Goal: Task Accomplishment & Management: Manage account settings

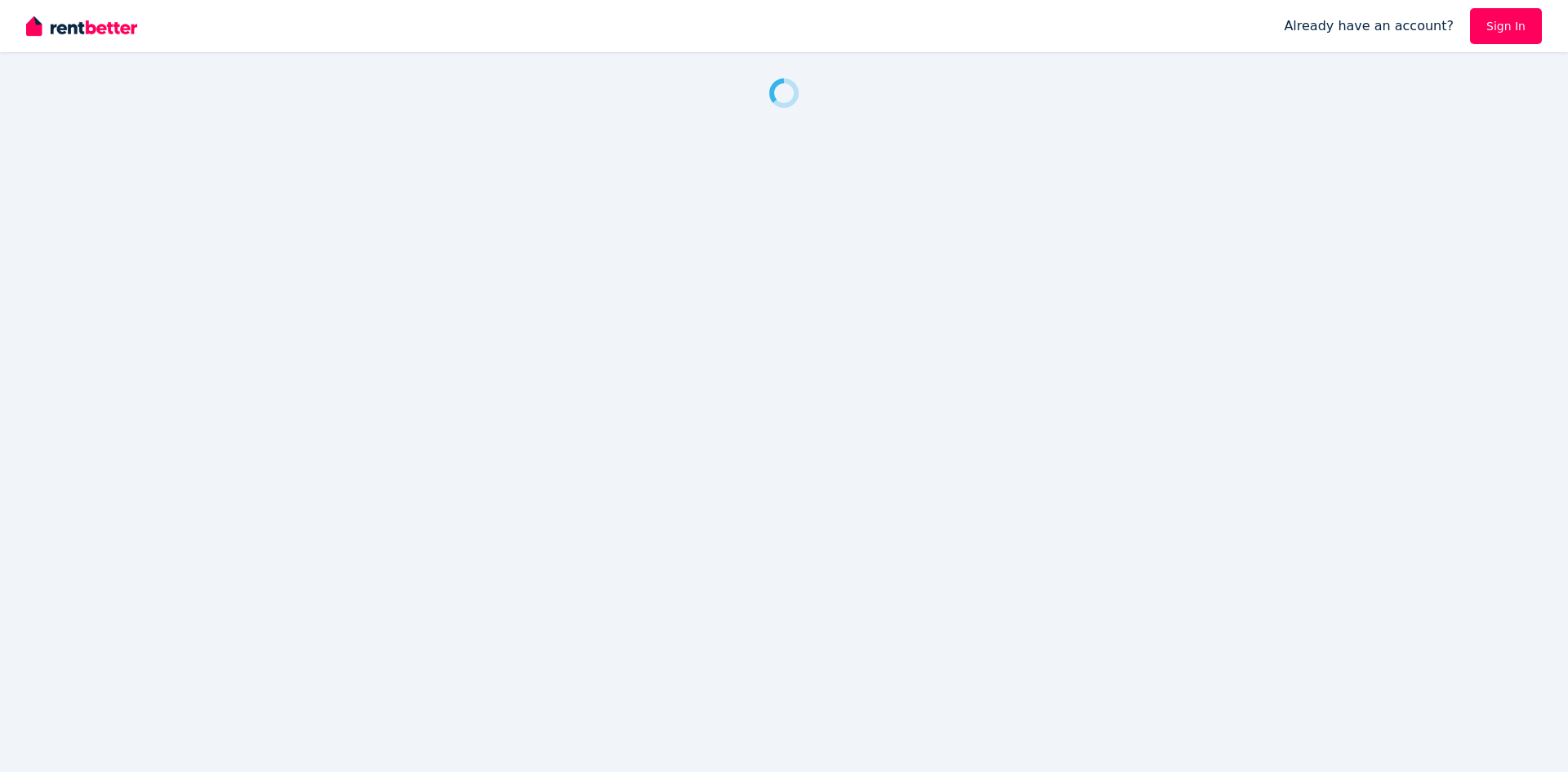
click at [1499, 35] on link "Sign In" at bounding box center [1506, 27] width 72 height 36
click at [1538, 23] on img "button" at bounding box center [1529, 26] width 26 height 26
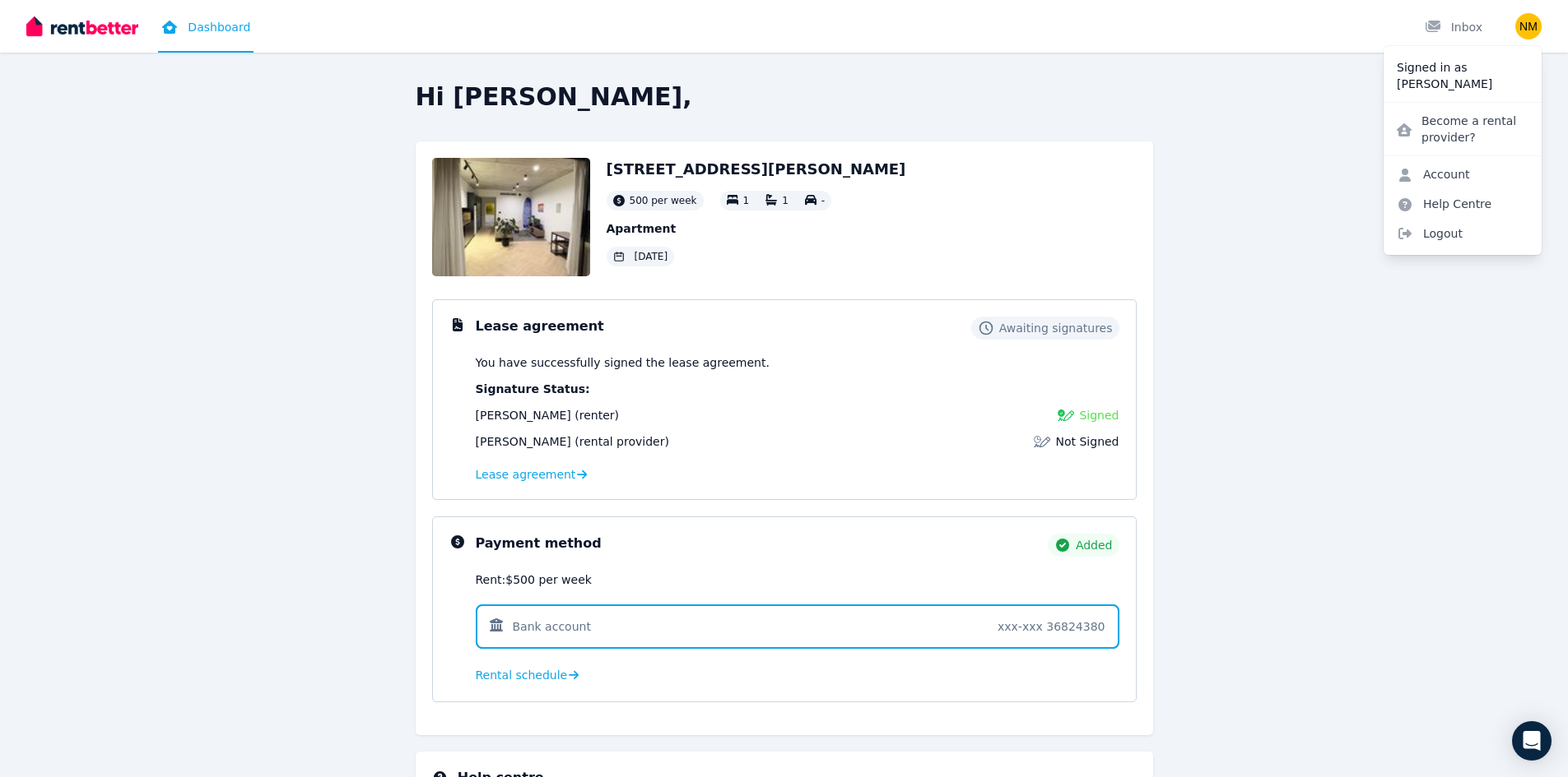
drag, startPoint x: 1319, startPoint y: 75, endPoint x: 1336, endPoint y: 71, distance: 17.5
click at [1319, 74] on div "Hi [PERSON_NAME], [STREET_ADDRESS][PERSON_NAME] 500 per week 1 1 - Apartment [D…" at bounding box center [784, 388] width 1568 height 777
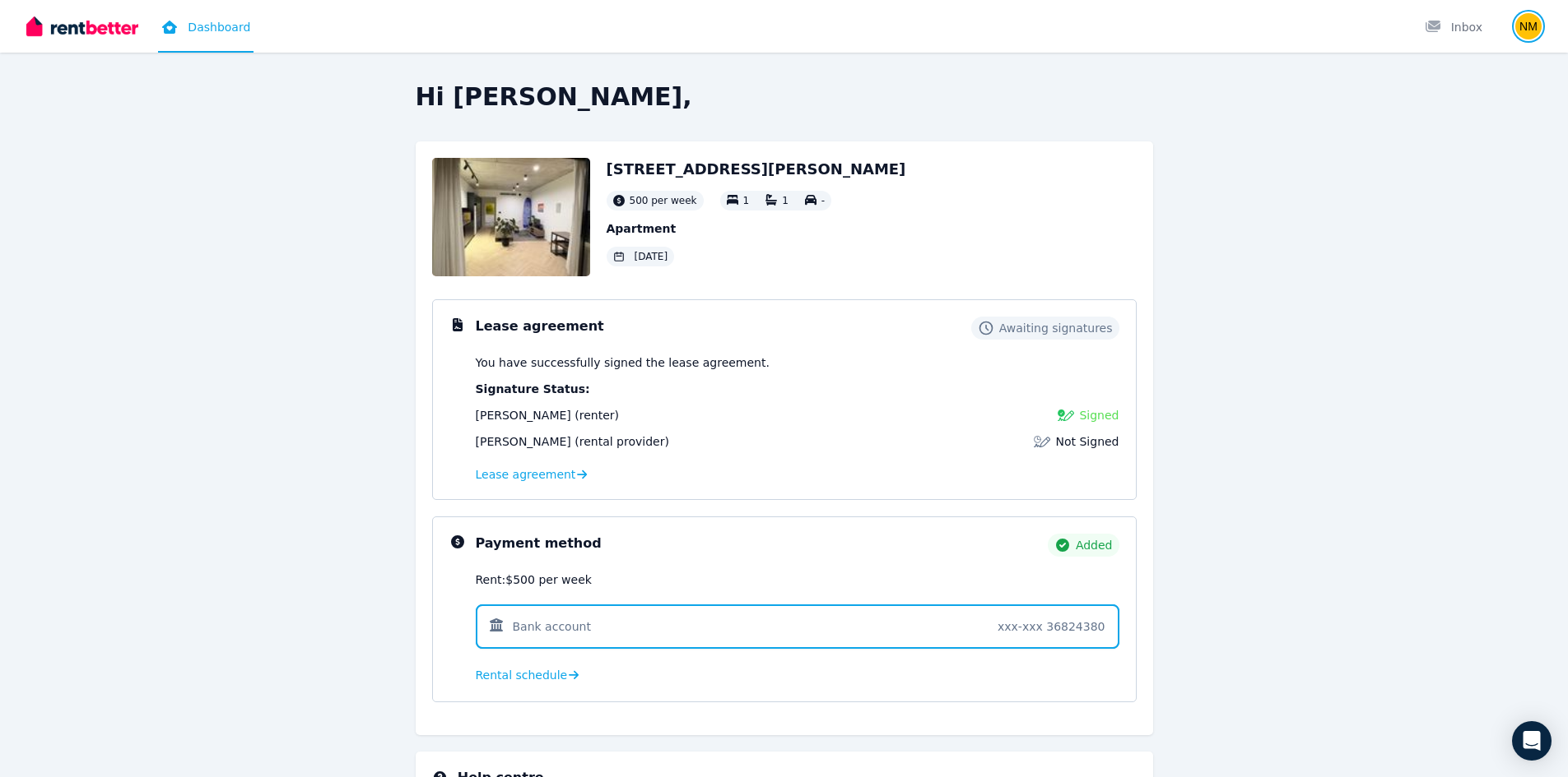
click at [1523, 28] on img "button" at bounding box center [1528, 26] width 26 height 26
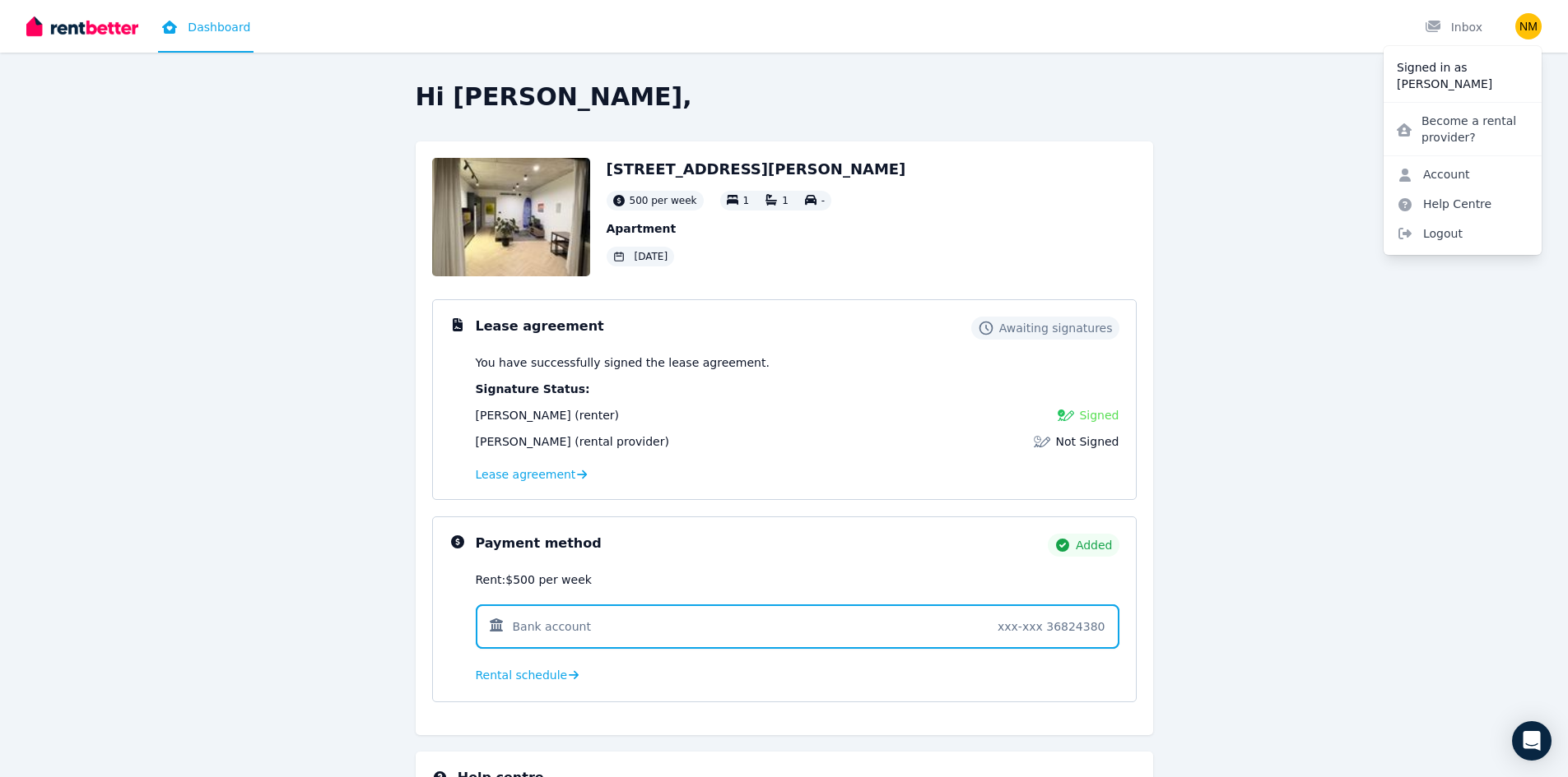
click at [1284, 136] on div "Hi [PERSON_NAME], [STREET_ADDRESS][PERSON_NAME] 500 per week 1 1 - Apartment [D…" at bounding box center [784, 493] width 1264 height 821
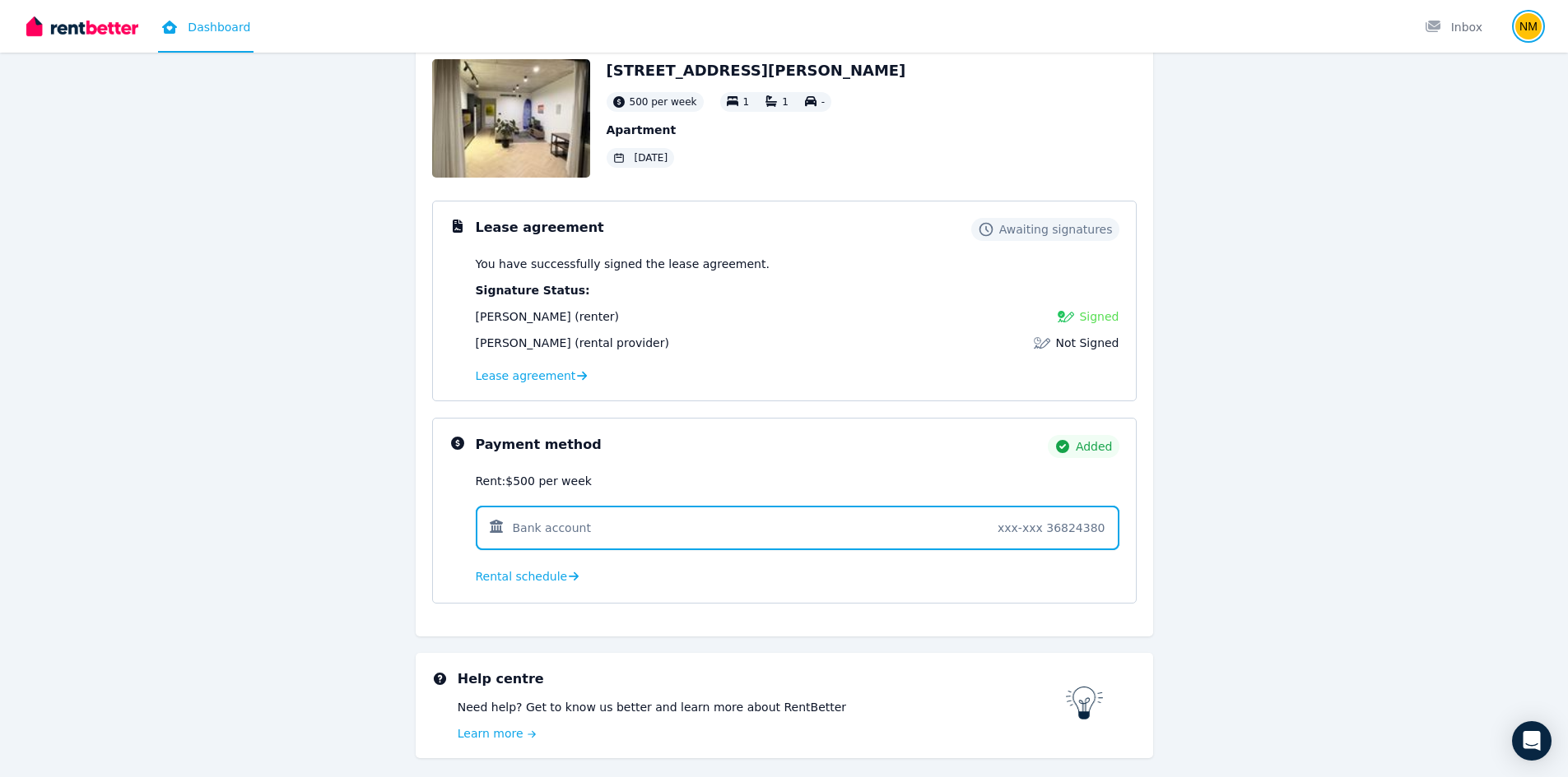
scroll to position [156, 0]
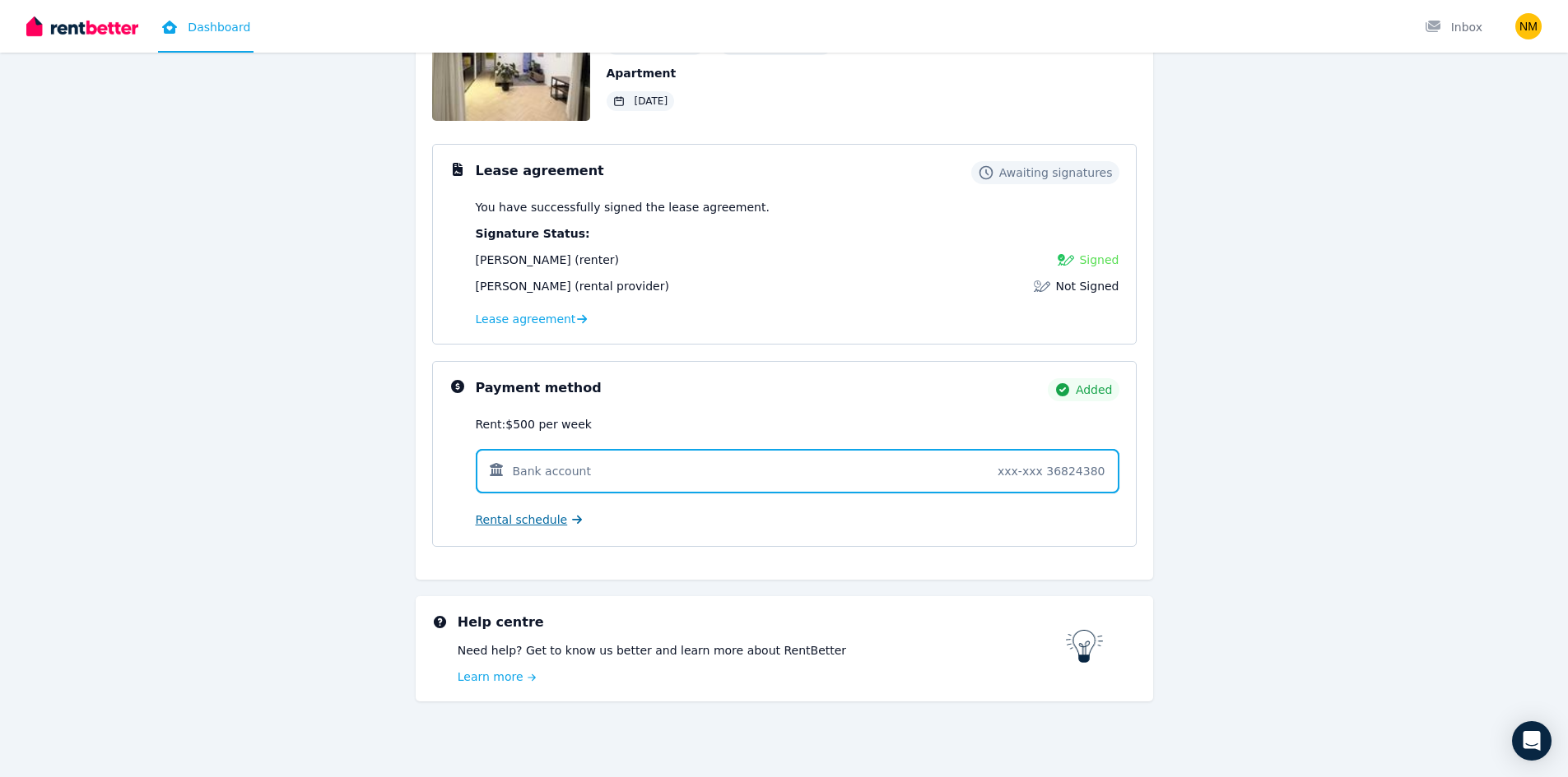
click at [526, 526] on span "Rental schedule" at bounding box center [521, 519] width 92 height 16
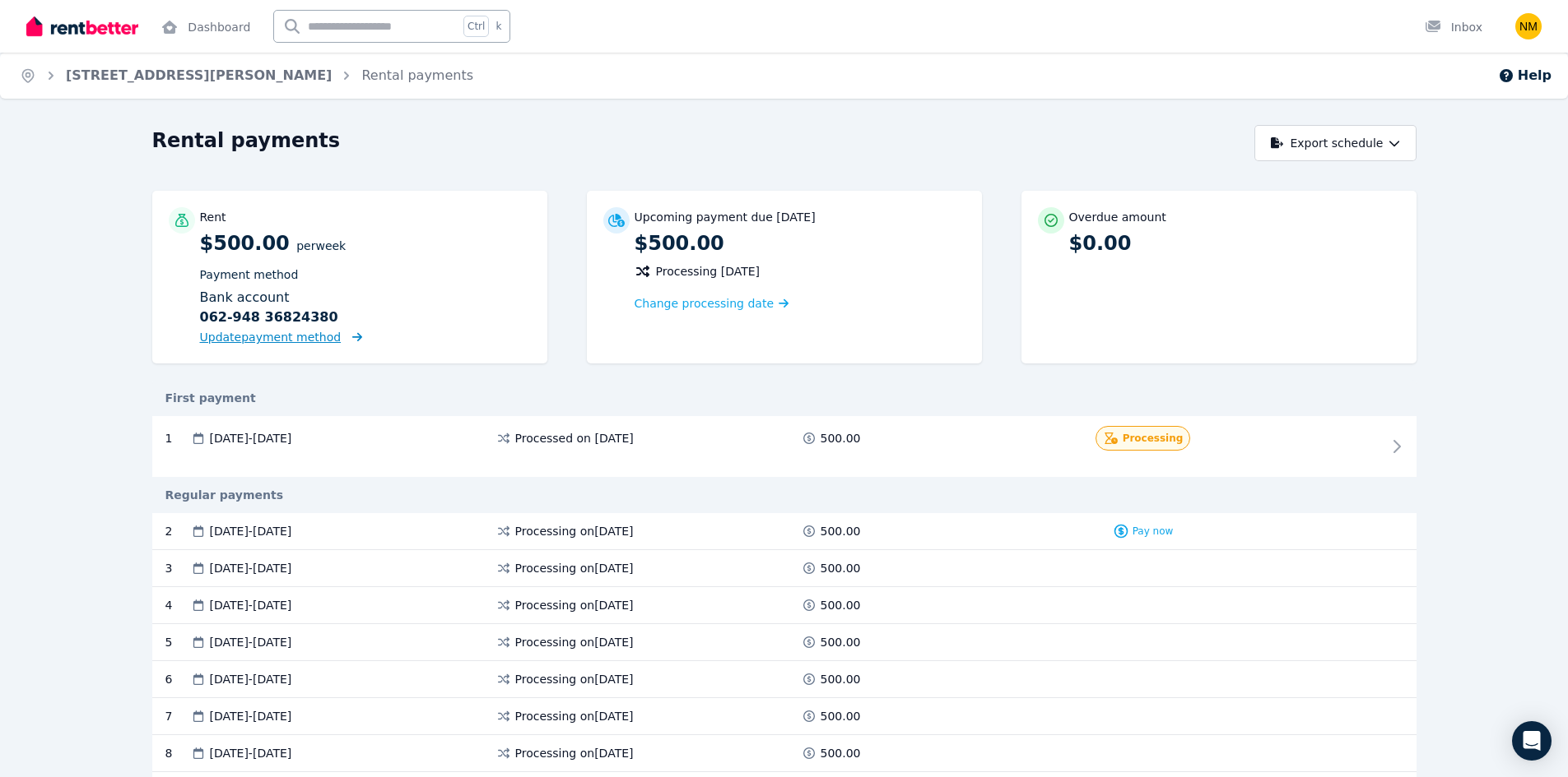
click at [309, 339] on span "Update payment method" at bounding box center [270, 338] width 141 height 13
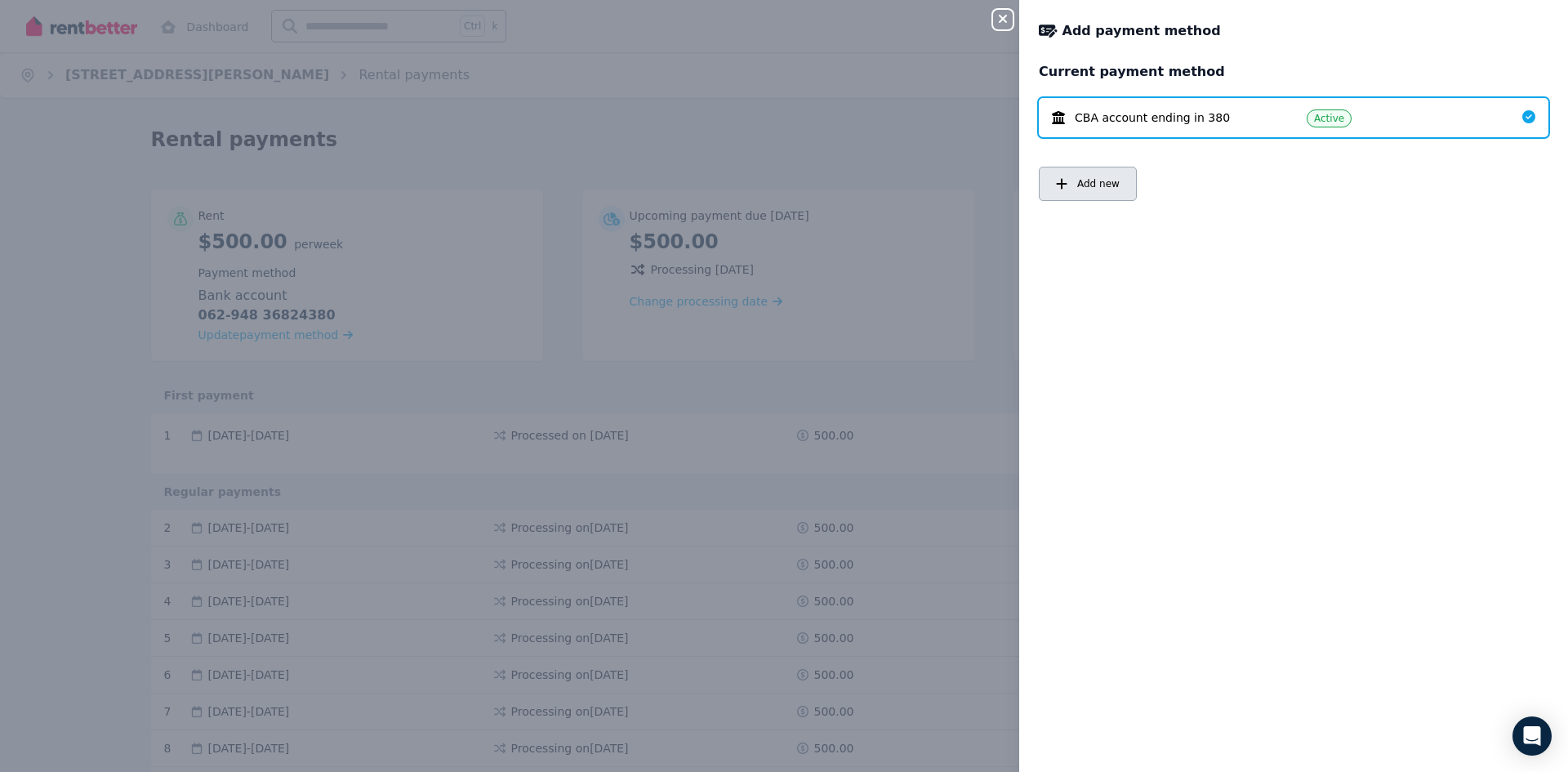
click at [1092, 183] on span "Add new" at bounding box center [1098, 184] width 42 height 13
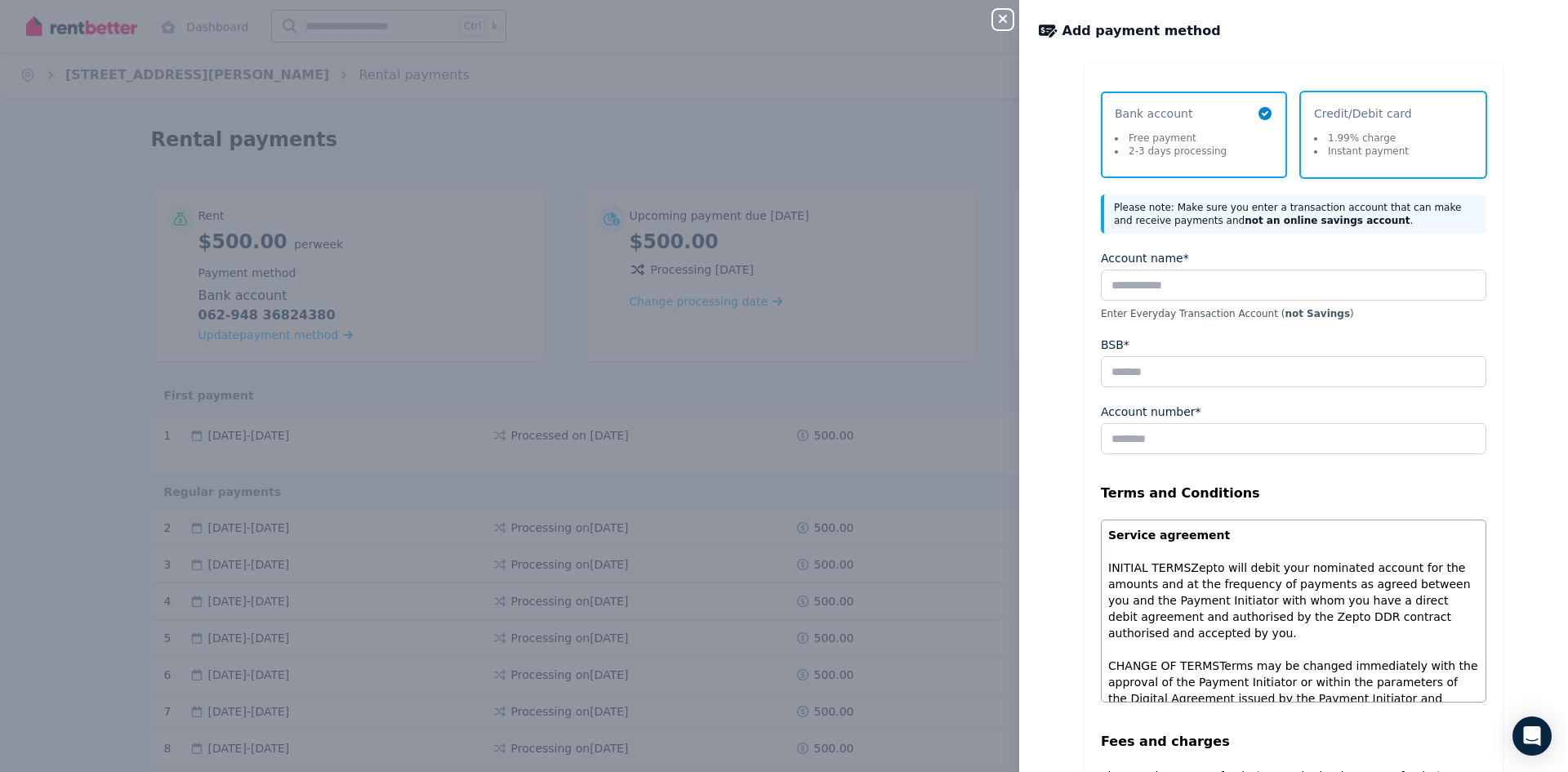
click at [1362, 141] on li "1.99% charge" at bounding box center [1361, 139] width 95 height 13
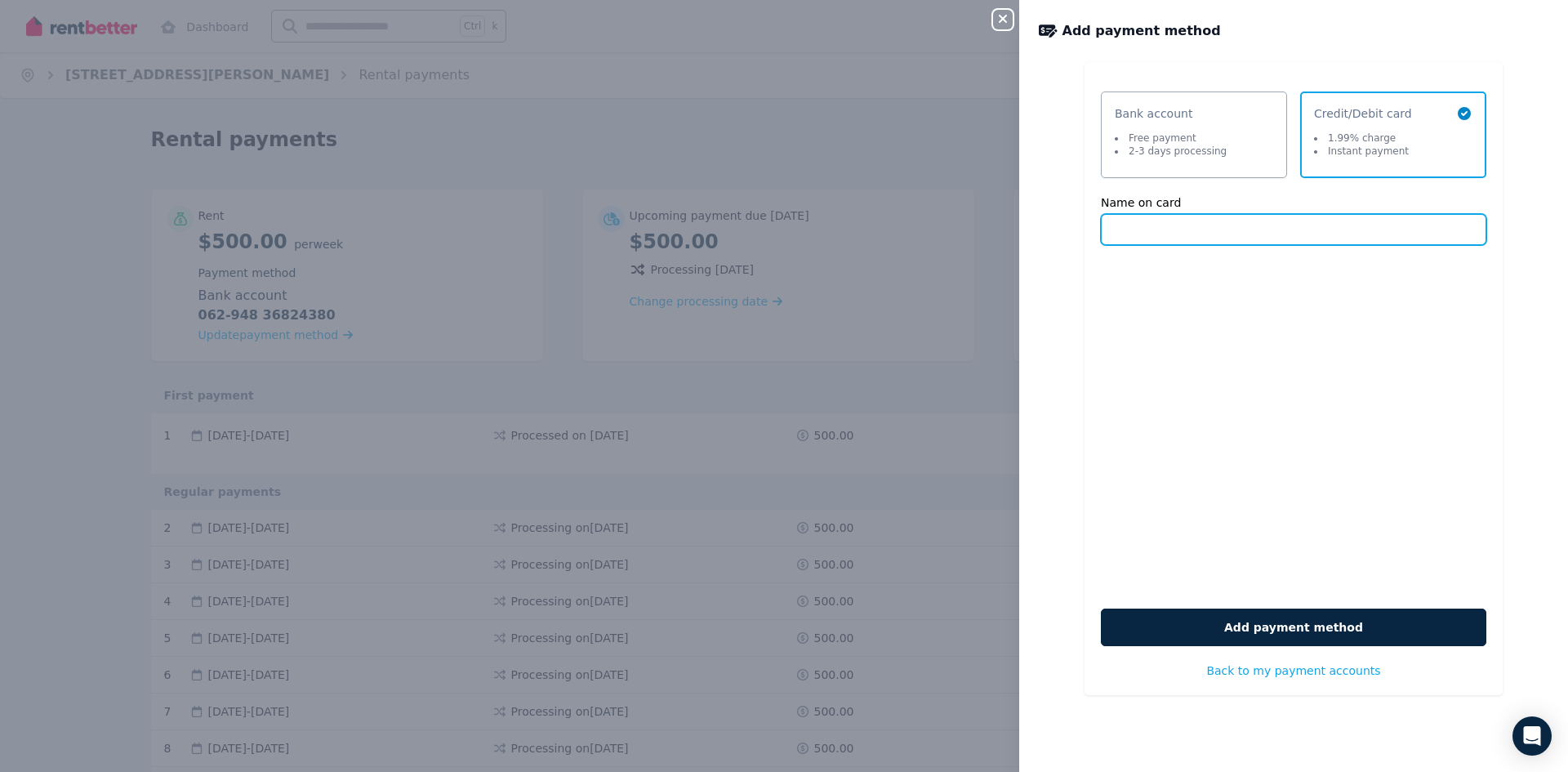
click at [1195, 232] on input "Name on card" at bounding box center [1294, 229] width 386 height 32
